Goal: Task Accomplishment & Management: Use online tool/utility

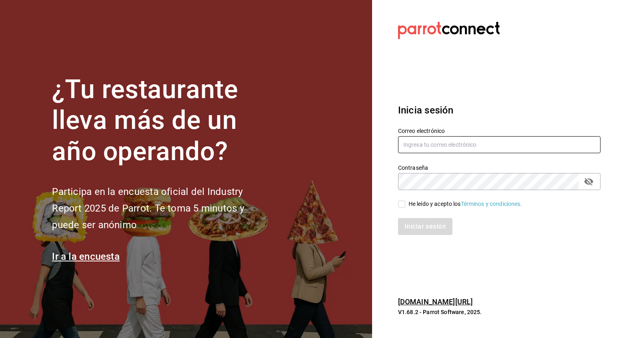
type input "jose.garcia@grupocosteno.com"
click at [399, 209] on div "Iniciar sesión" at bounding box center [494, 222] width 212 height 27
click at [402, 207] on input "He leído y acepto los Términos y condiciones." at bounding box center [401, 204] width 7 height 7
checkbox input "true"
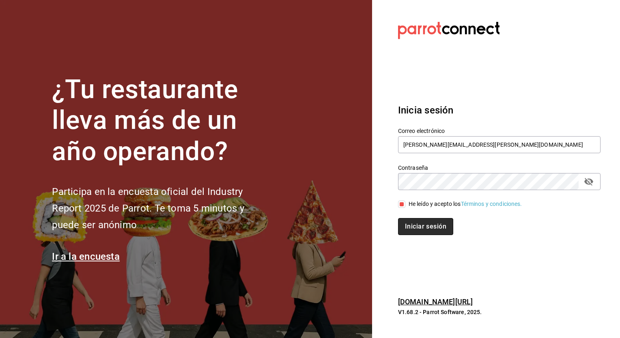
click at [410, 223] on button "Iniciar sesión" at bounding box center [425, 226] width 55 height 17
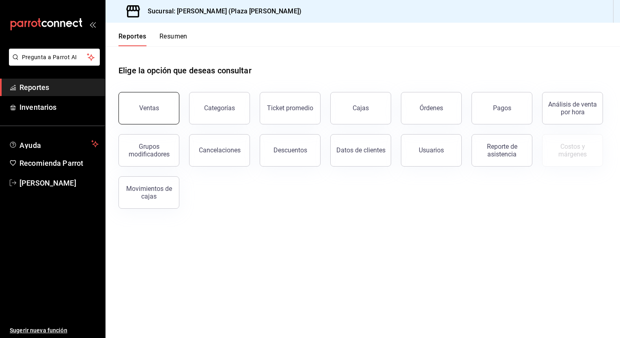
click at [153, 108] on div "Ventas" at bounding box center [149, 108] width 20 height 8
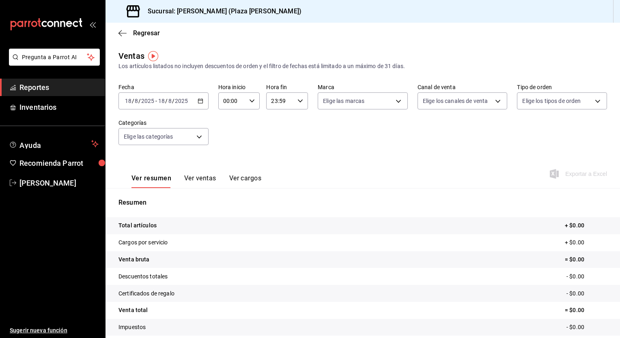
click at [198, 101] on icon "button" at bounding box center [201, 101] width 6 height 6
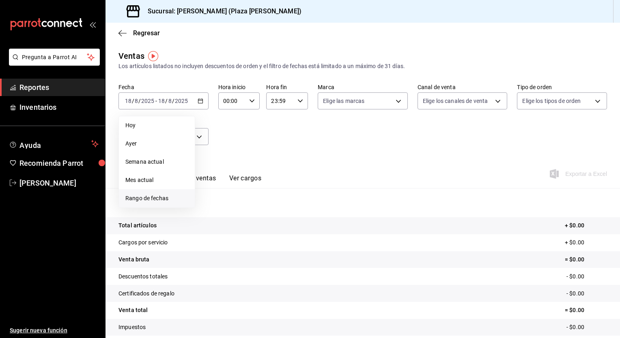
click at [151, 199] on span "Rango de fechas" at bounding box center [156, 198] width 63 height 9
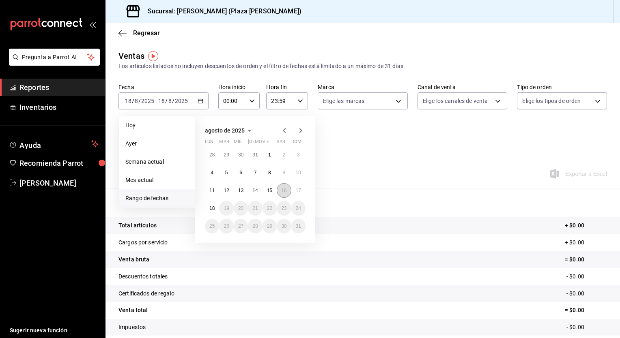
click at [281, 190] on abbr "16" at bounding box center [283, 191] width 5 height 6
click at [298, 194] on button "17" at bounding box center [298, 190] width 14 height 15
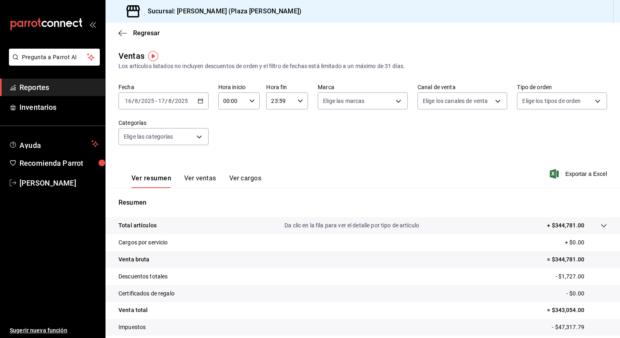
click at [250, 104] on div "00:00 Hora inicio" at bounding box center [239, 101] width 42 height 17
click at [231, 144] on button "05" at bounding box center [227, 138] width 17 height 16
type input "05:00"
click at [297, 101] on div at bounding box center [310, 169] width 620 height 338
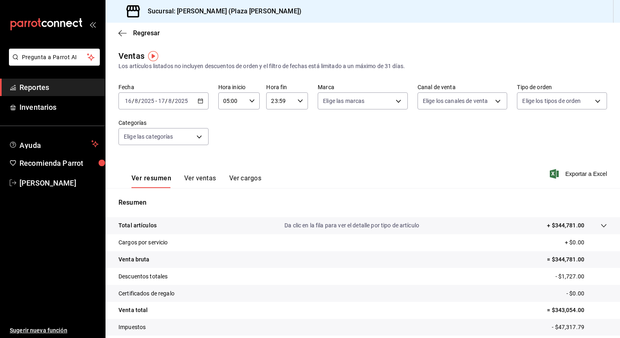
click at [297, 101] on icon "button" at bounding box center [300, 101] width 6 height 6
click at [278, 155] on span "04" at bounding box center [275, 154] width 8 height 6
type input "04:59"
click at [355, 137] on div at bounding box center [310, 169] width 620 height 338
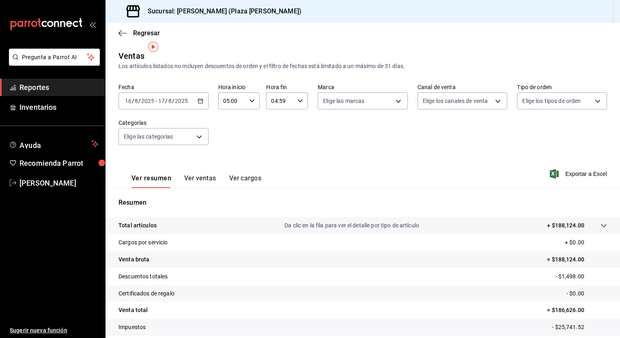
scroll to position [50, 0]
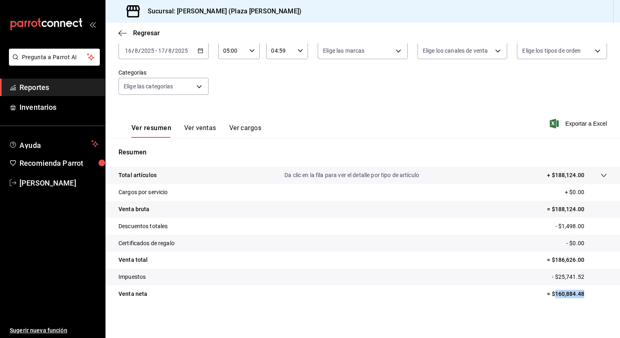
drag, startPoint x: 550, startPoint y: 295, endPoint x: 579, endPoint y: 294, distance: 28.8
click at [579, 294] on p "= $160,884.48" at bounding box center [577, 294] width 60 height 9
drag, startPoint x: 579, startPoint y: 294, endPoint x: 571, endPoint y: 297, distance: 8.9
copy p "160,884.48"
click at [568, 124] on span "Exportar a Excel" at bounding box center [580, 124] width 56 height 10
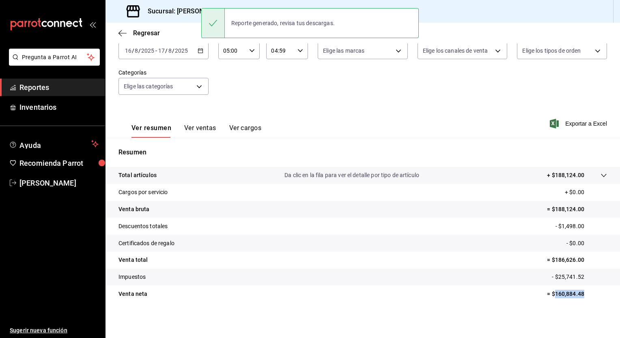
click at [198, 50] on \(Stroke\) "button" at bounding box center [200, 50] width 4 height 0
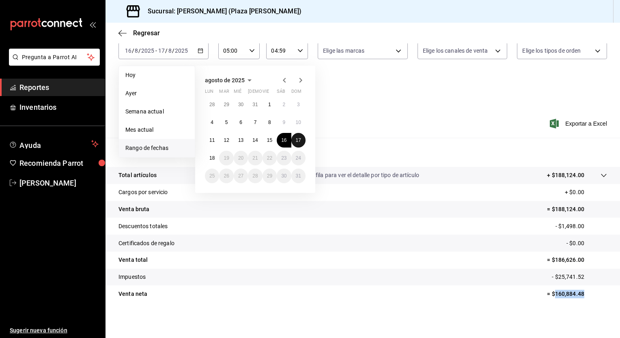
click at [298, 140] on abbr "17" at bounding box center [298, 141] width 5 height 6
click at [211, 158] on abbr "18" at bounding box center [211, 158] width 5 height 6
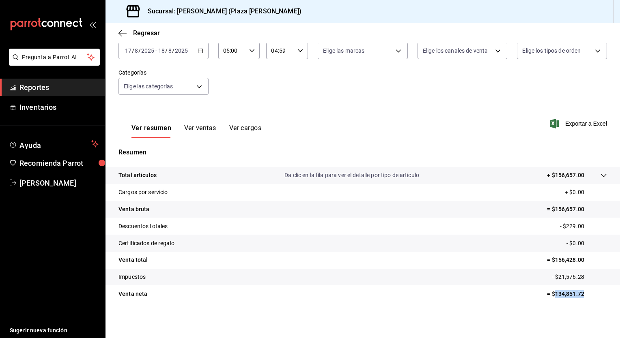
drag, startPoint x: 550, startPoint y: 294, endPoint x: 583, endPoint y: 295, distance: 32.5
click at [583, 295] on p "= $134,851.72" at bounding box center [577, 294] width 60 height 9
drag, startPoint x: 583, startPoint y: 295, endPoint x: 573, endPoint y: 295, distance: 9.7
copy p "134,851.72"
click at [576, 124] on span "Exportar a Excel" at bounding box center [580, 124] width 56 height 10
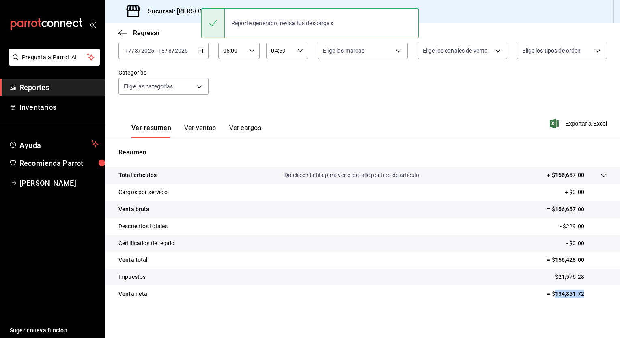
copy p "134,851.72"
